Goal: Information Seeking & Learning: Find specific fact

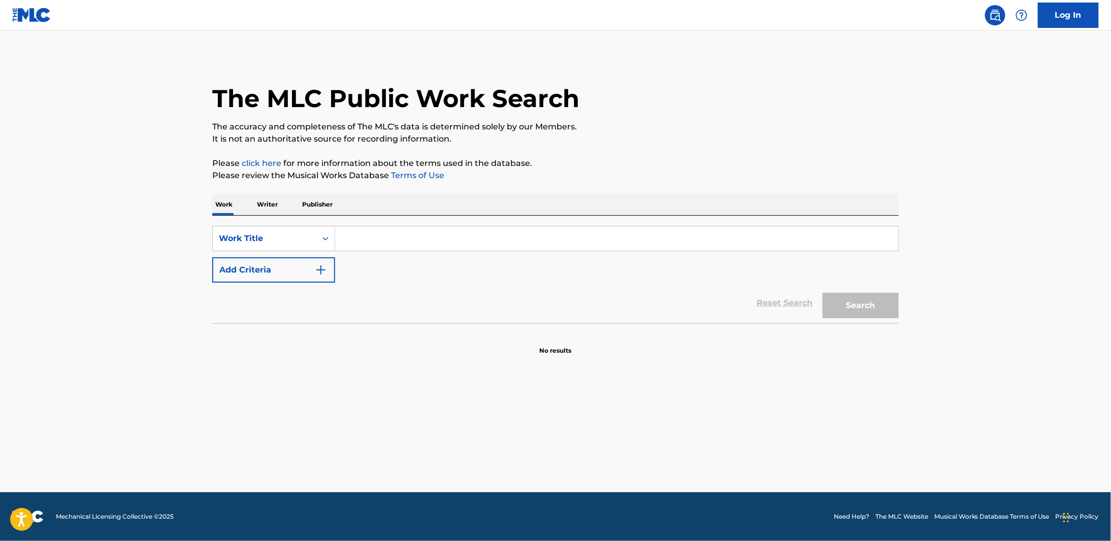
click at [430, 245] on input "Search Form" at bounding box center [616, 238] width 563 height 24
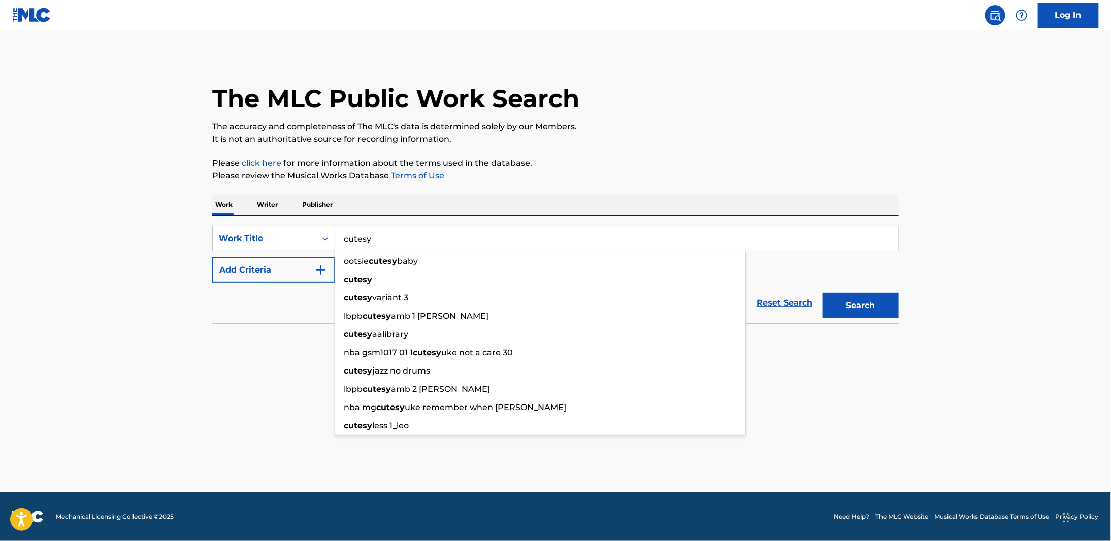
type input "cutesy"
click at [317, 272] on img "Search Form" at bounding box center [321, 270] width 12 height 12
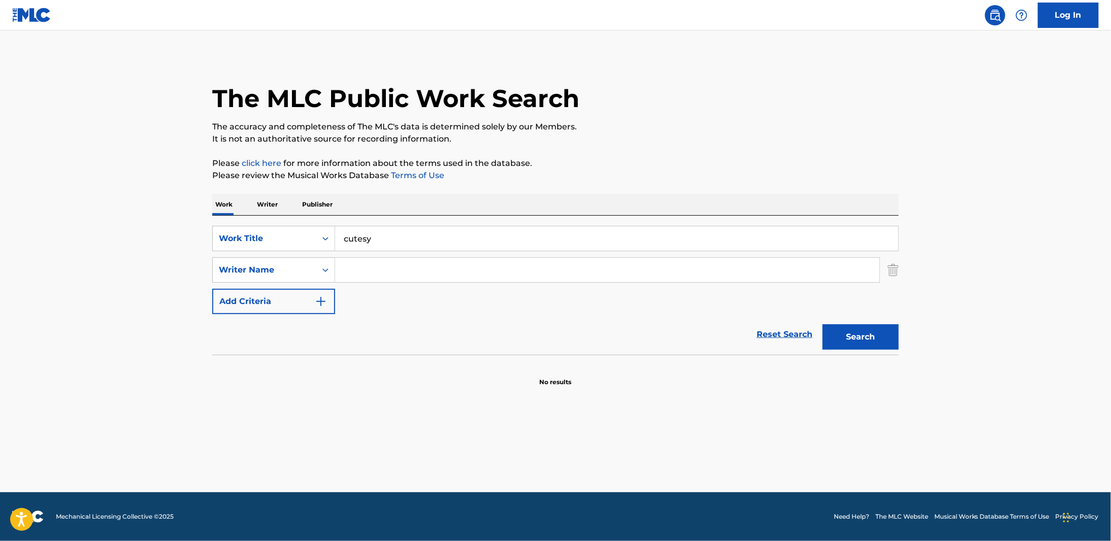
click at [368, 270] on input "Search Form" at bounding box center [607, 270] width 544 height 24
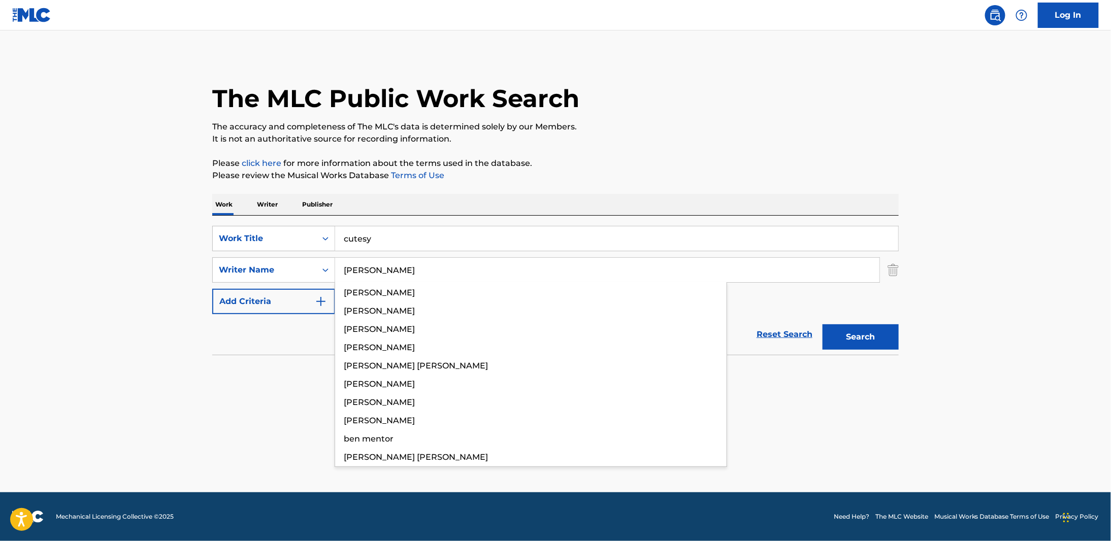
type input "[PERSON_NAME]"
click at [823, 324] on button "Search" at bounding box center [861, 336] width 76 height 25
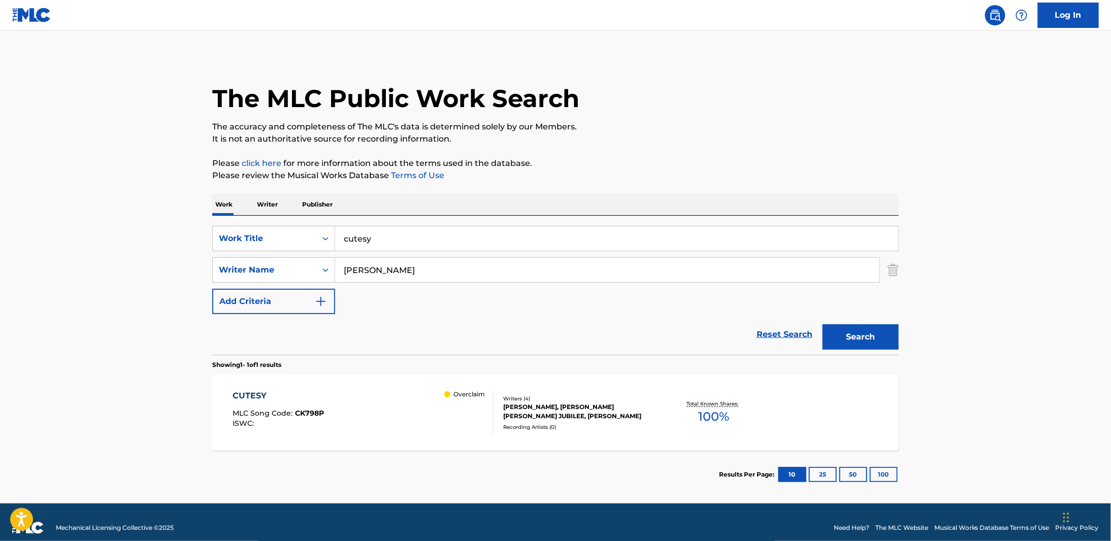
click at [107, 284] on main "The MLC Public Work Search The accuracy and completeness of The MLC's data is d…" at bounding box center [555, 266] width 1111 height 473
click at [585, 412] on div "[PERSON_NAME], [PERSON_NAME] [PERSON_NAME] JUBILEE, [PERSON_NAME]" at bounding box center [579, 412] width 153 height 18
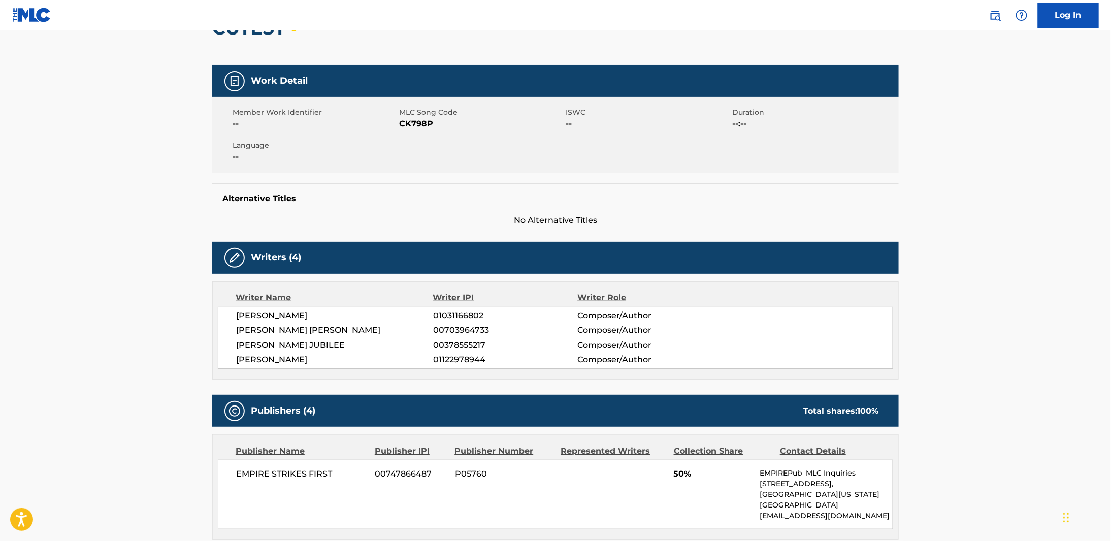
scroll to position [102, 0]
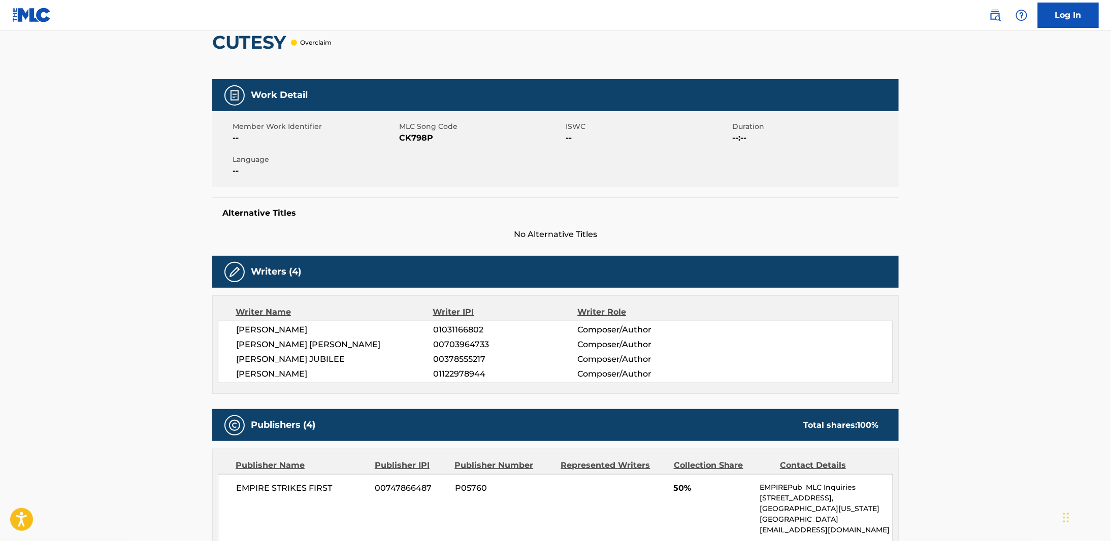
click at [132, 170] on main "< Back to public search results Copy work link CUTESY Overclaim Work Detail Mem…" at bounding box center [555, 480] width 1111 height 1102
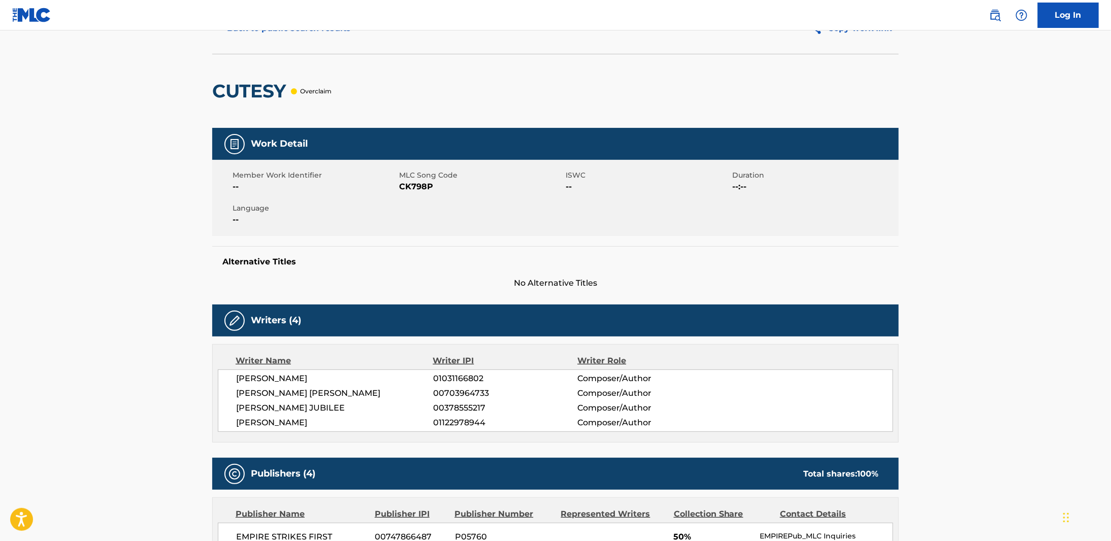
scroll to position [0, 0]
